Goal: Task Accomplishment & Management: Manage account settings

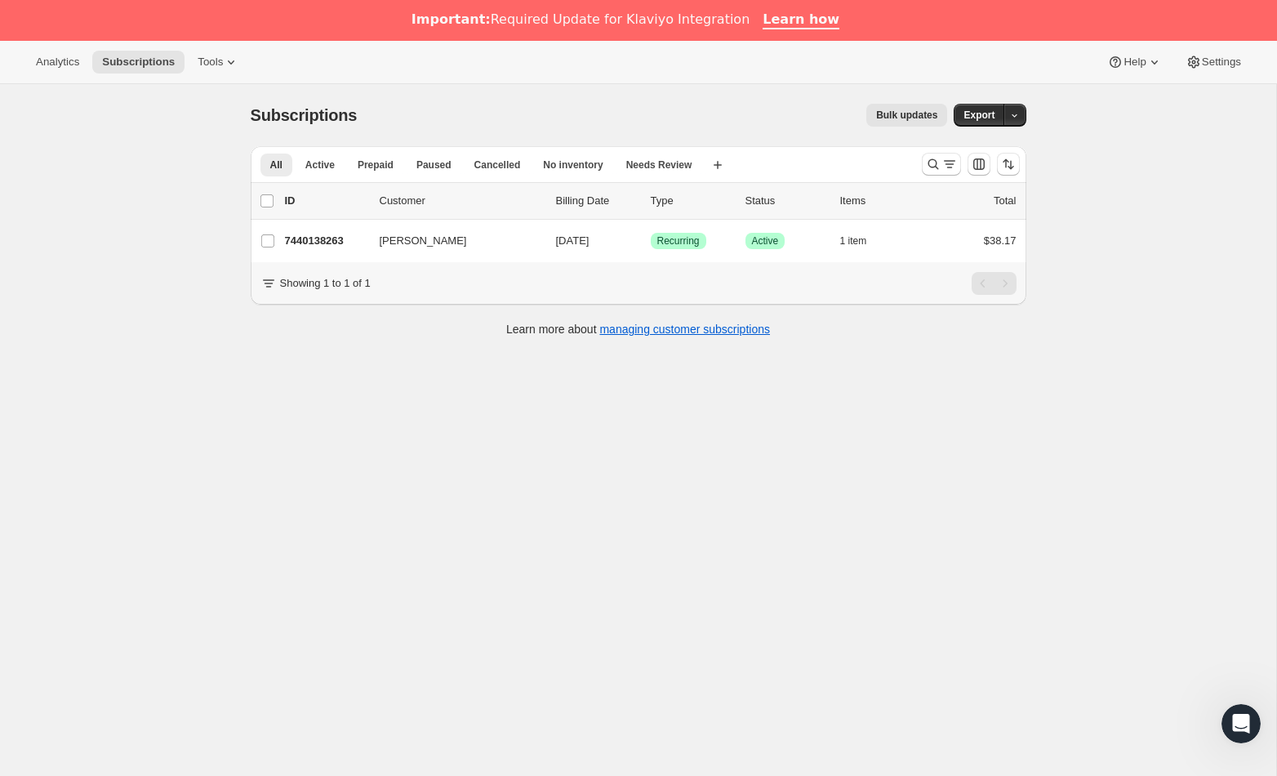
click at [96, 238] on div "Subscriptions. This page is ready Subscriptions Bulk updates More actions Bulk …" at bounding box center [638, 472] width 1276 height 776
click at [934, 159] on icon "Search and filter results" at bounding box center [933, 164] width 16 height 16
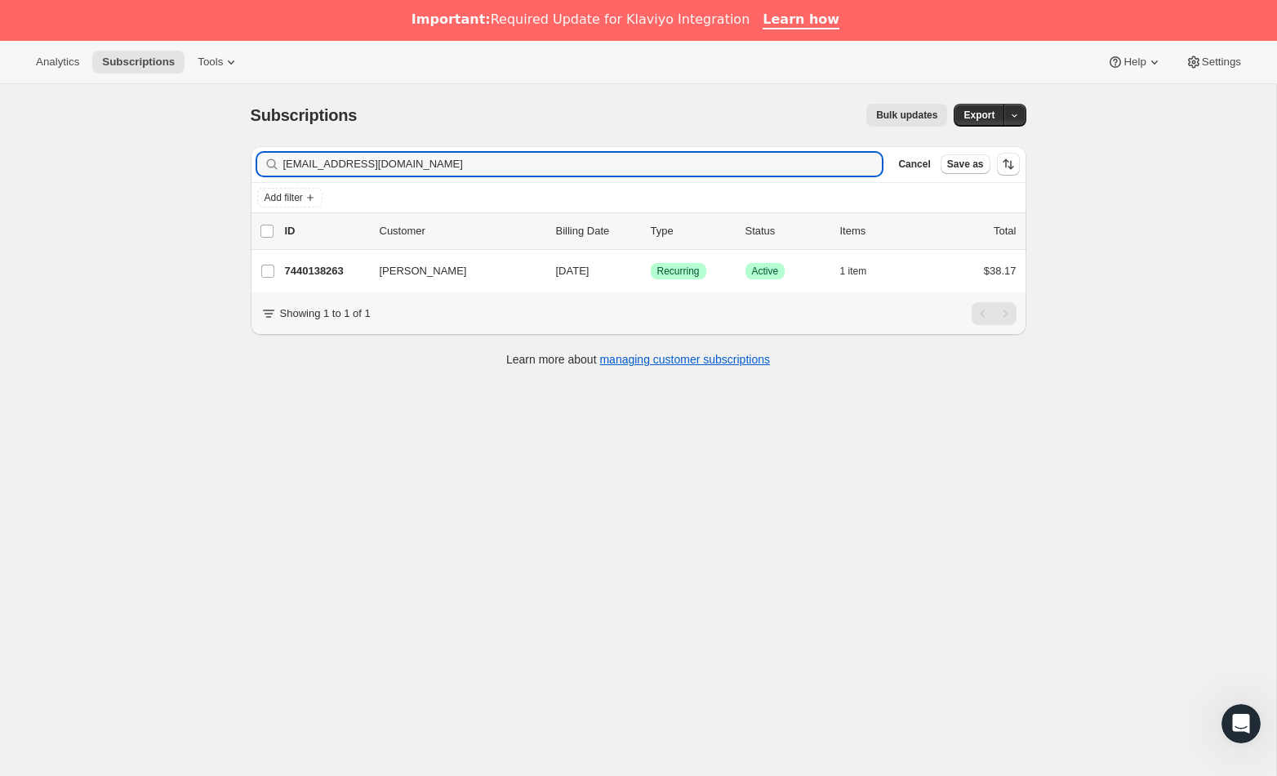
drag, startPoint x: 408, startPoint y: 169, endPoint x: 95, endPoint y: 157, distance: 313.8
click at [97, 156] on div "Subscriptions. This page is ready Subscriptions Bulk updates More actions Bulk …" at bounding box center [638, 472] width 1276 height 776
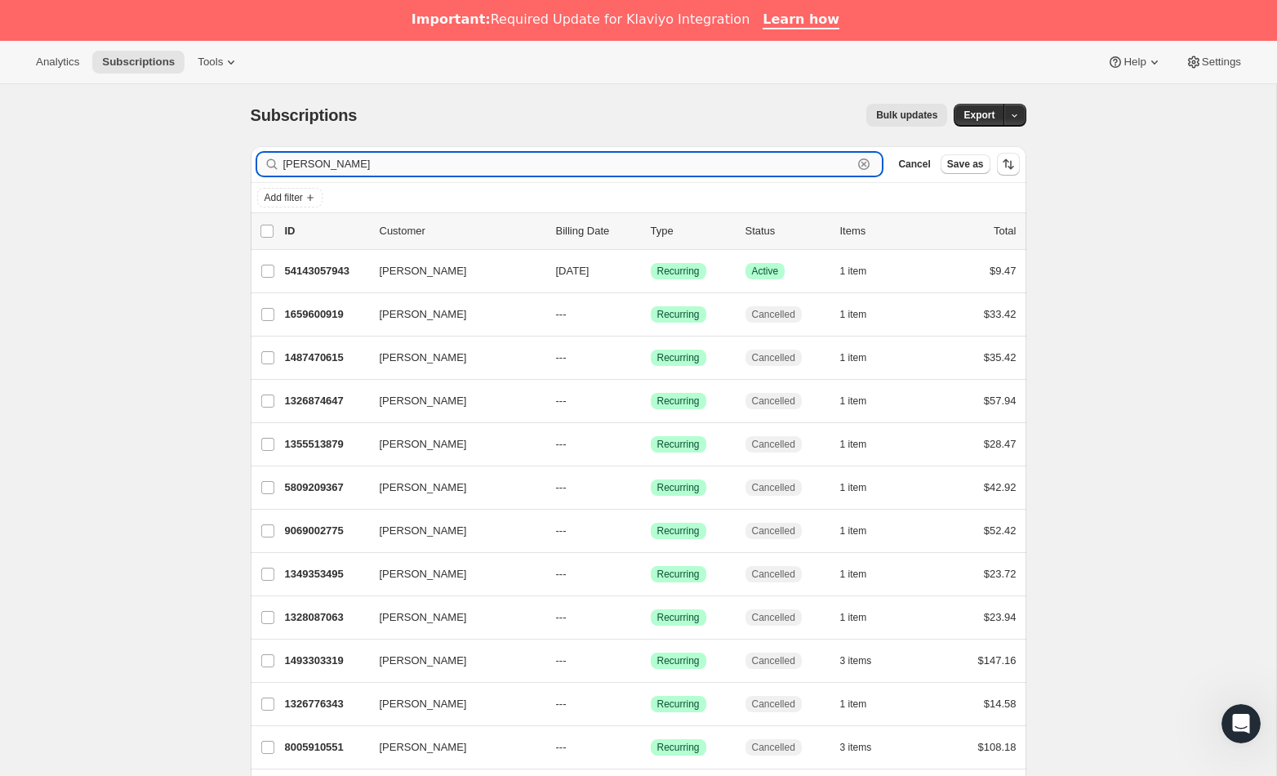
click at [336, 163] on input "[PERSON_NAME]" at bounding box center [568, 164] width 570 height 23
paste input "[PERSON_NAME]"
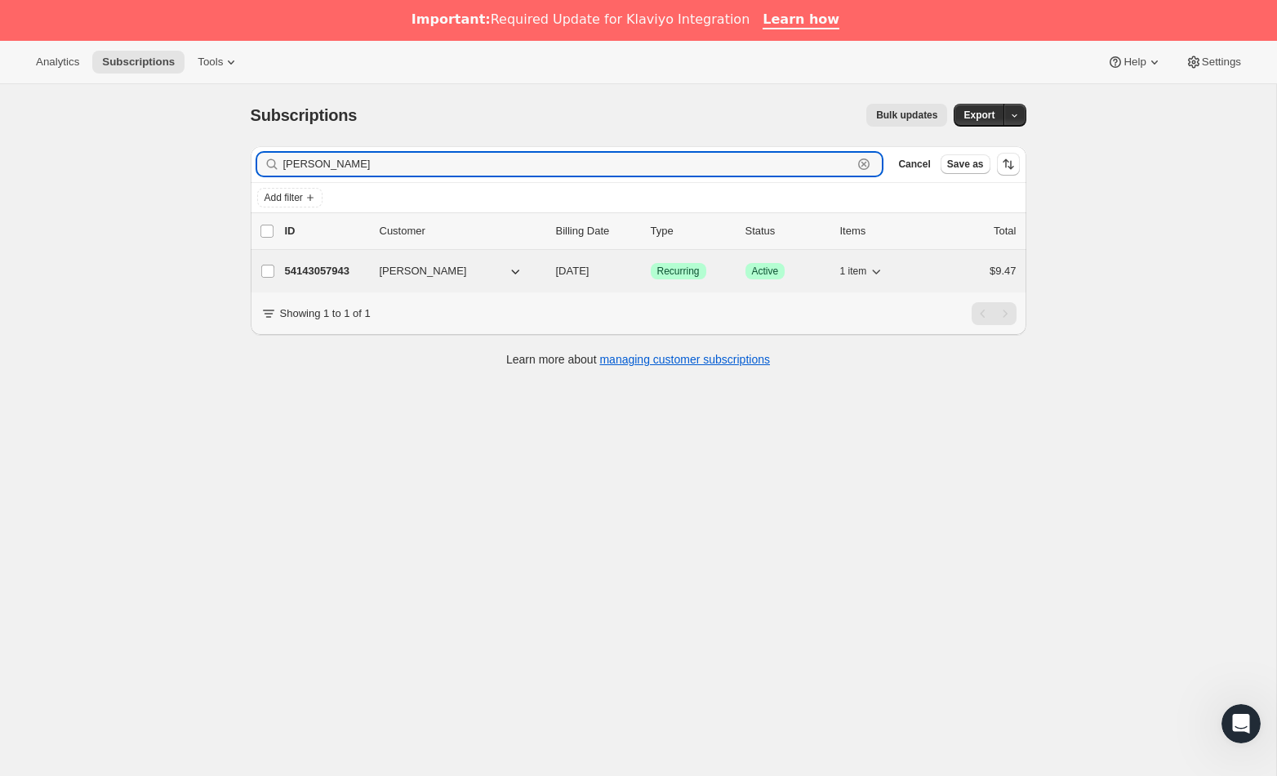
type input "[PERSON_NAME]"
click at [314, 277] on p "54143057943" at bounding box center [326, 271] width 82 height 16
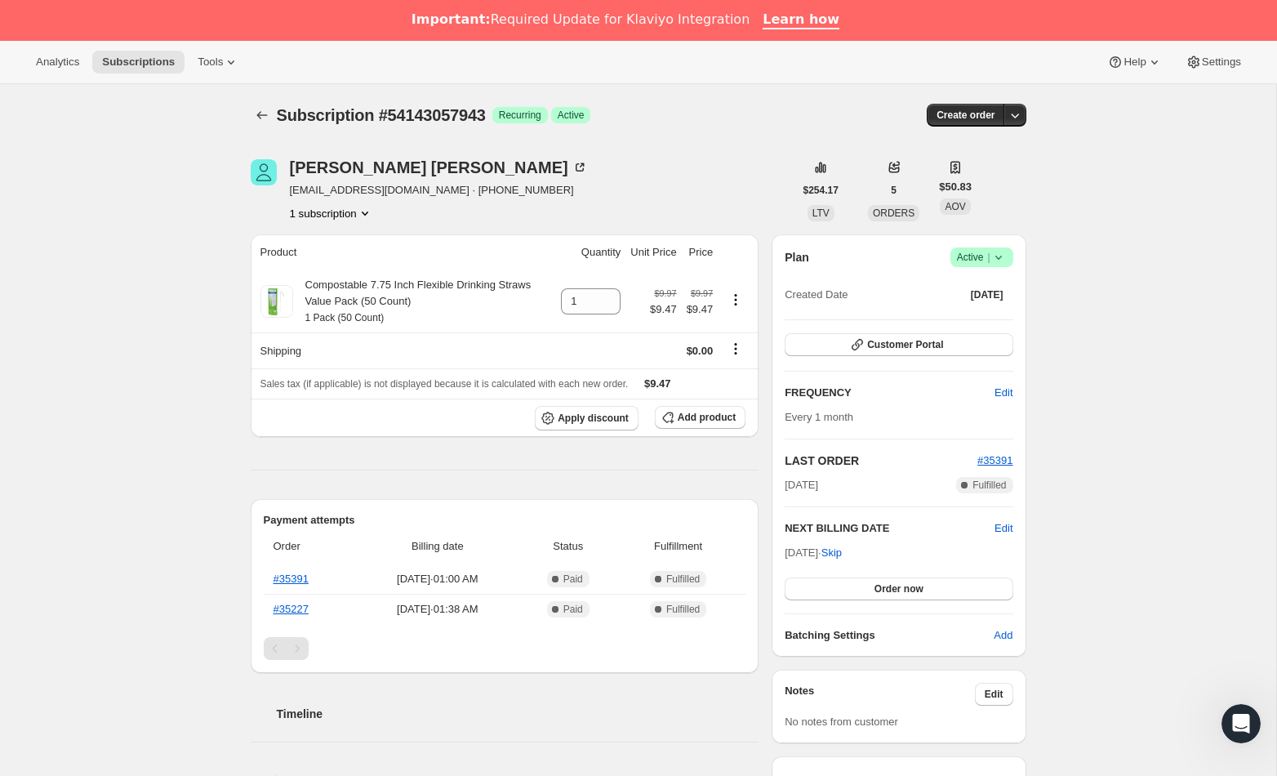
click at [1001, 256] on icon at bounding box center [999, 257] width 16 height 16
click at [959, 309] on span "Cancel subscription" at bounding box center [977, 317] width 92 height 16
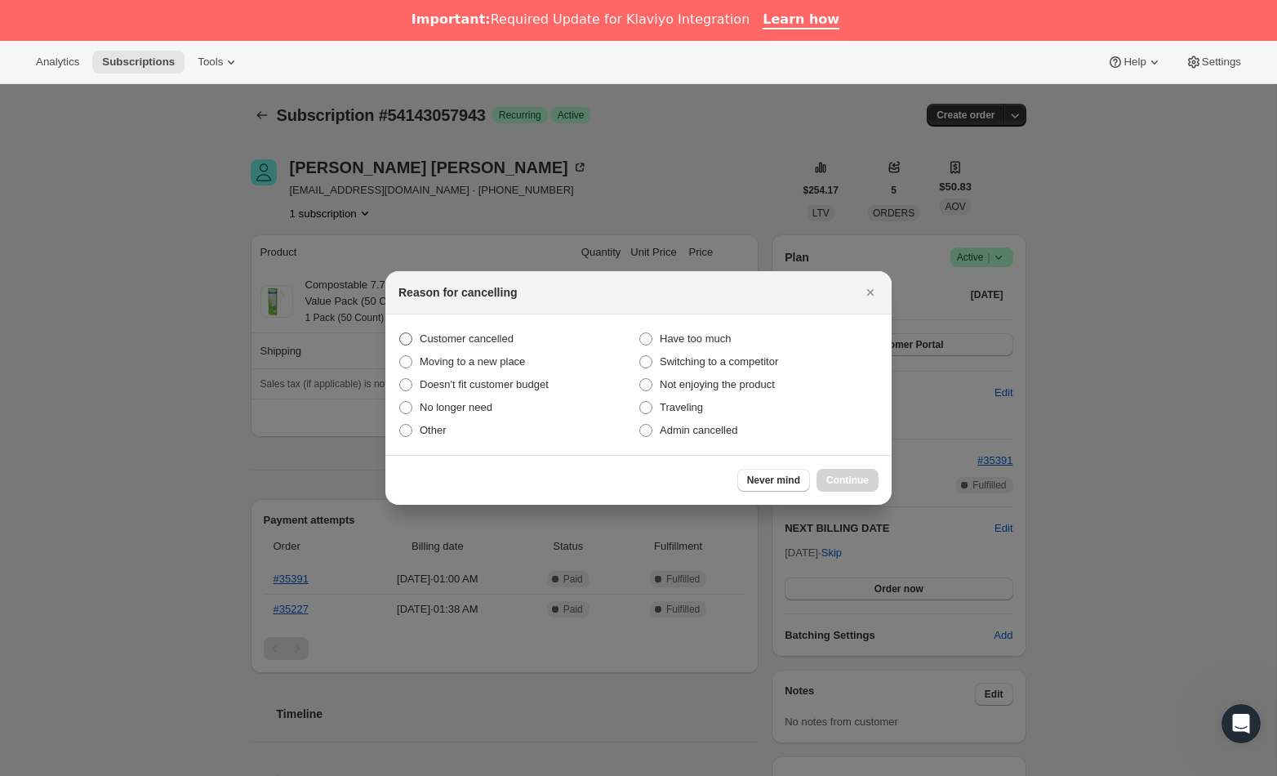
click at [453, 344] on span "Customer cancelled" at bounding box center [467, 338] width 94 height 12
click at [400, 333] on input "Customer cancelled" at bounding box center [399, 332] width 1 height 1
radio input "true"
drag, startPoint x: 862, startPoint y: 487, endPoint x: 730, endPoint y: 469, distance: 133.5
click at [862, 487] on button "Continue" at bounding box center [848, 480] width 62 height 23
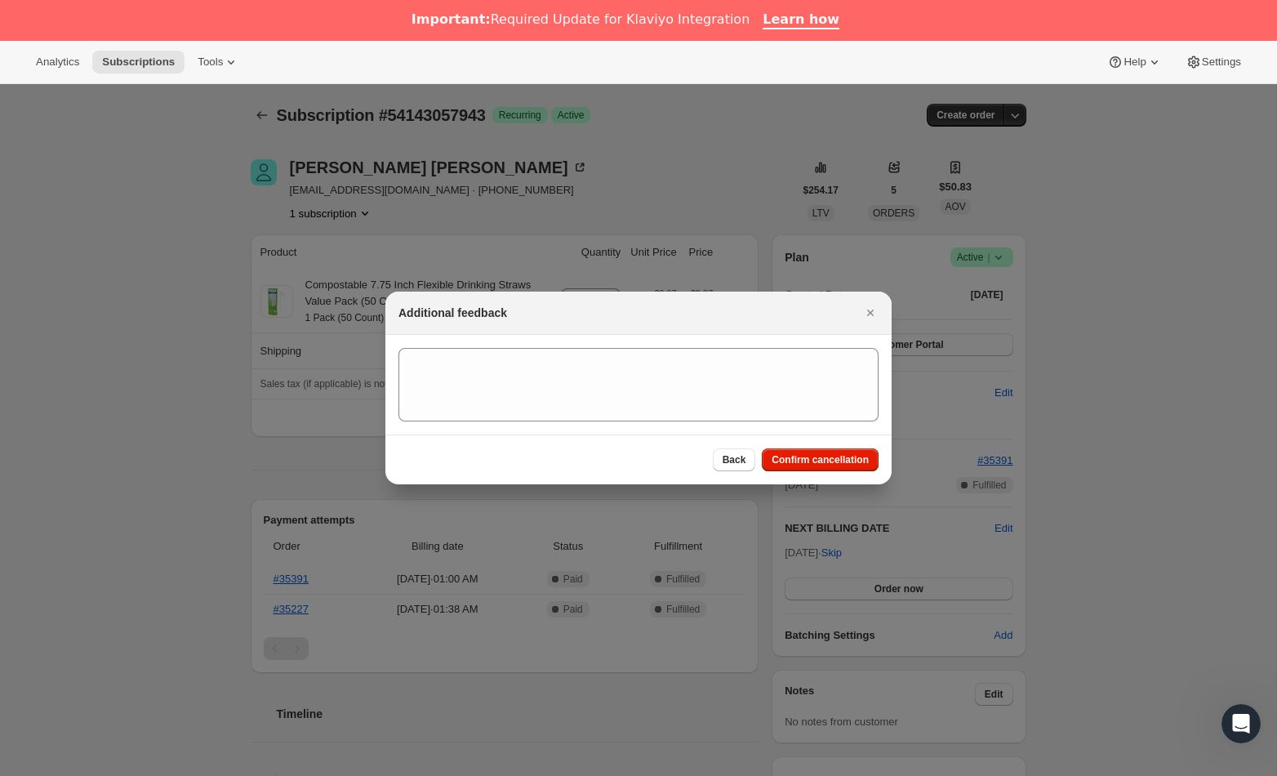
drag, startPoint x: 829, startPoint y: 464, endPoint x: 8, endPoint y: 221, distance: 855.8
click at [826, 464] on span "Confirm cancellation" at bounding box center [820, 459] width 97 height 13
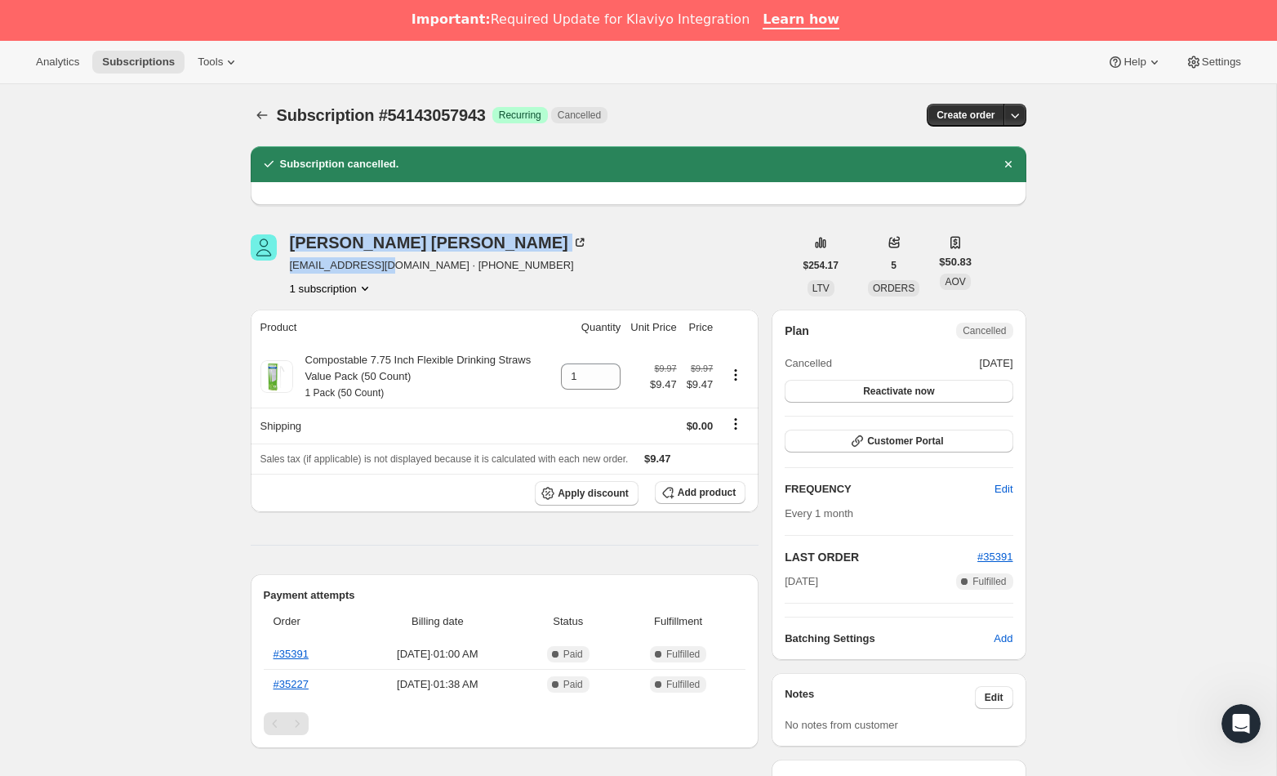
drag, startPoint x: 388, startPoint y: 265, endPoint x: 283, endPoint y: 264, distance: 105.3
click at [283, 264] on div "[PERSON_NAME] [EMAIL_ADDRESS][DOMAIN_NAME] · [PHONE_NUMBER] 1 subscription" at bounding box center [522, 265] width 543 height 62
click at [399, 280] on div "1 subscription" at bounding box center [439, 288] width 298 height 16
drag, startPoint x: 390, startPoint y: 267, endPoint x: 283, endPoint y: 277, distance: 107.4
click at [286, 265] on div "[PERSON_NAME] [EMAIL_ADDRESS][DOMAIN_NAME] · [PHONE_NUMBER] 1 subscription" at bounding box center [522, 265] width 543 height 62
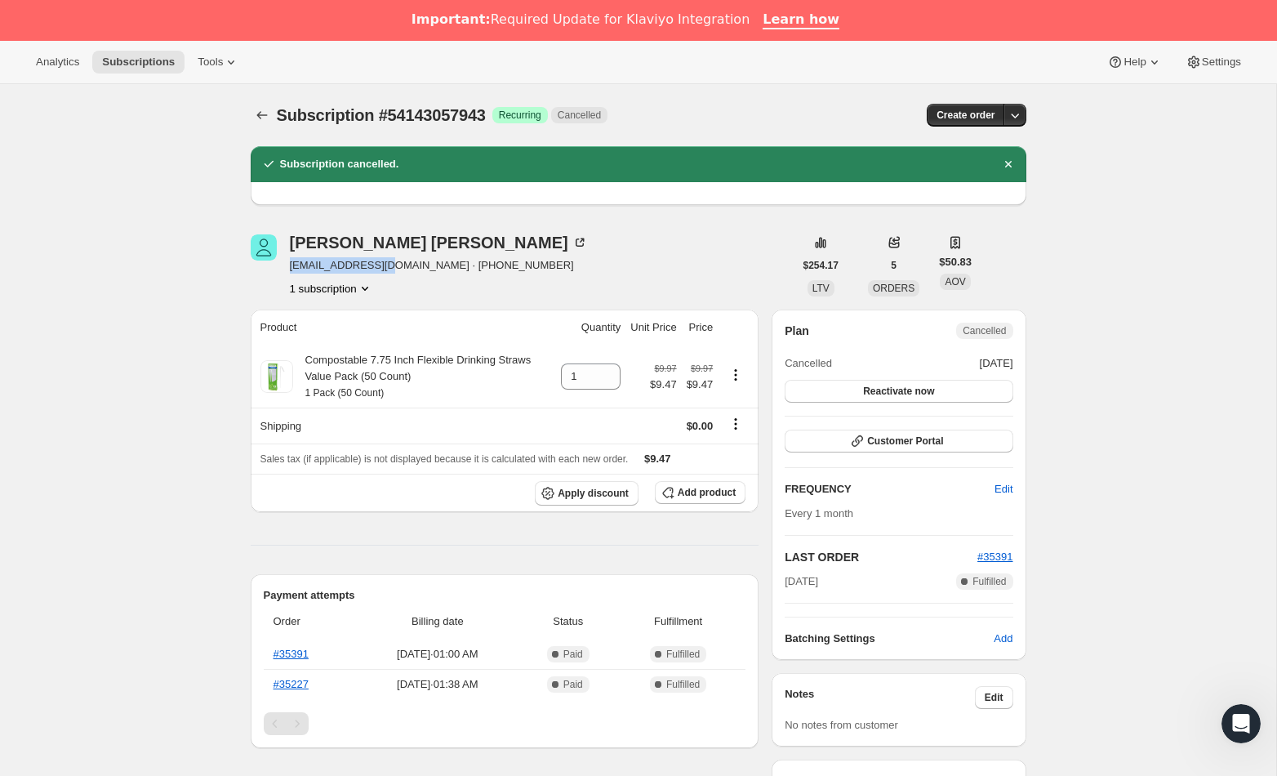
copy span "[EMAIL_ADDRESS][DOMAIN_NAME]"
click at [318, 240] on div "[PERSON_NAME]" at bounding box center [439, 242] width 298 height 16
